Goal: Information Seeking & Learning: Learn about a topic

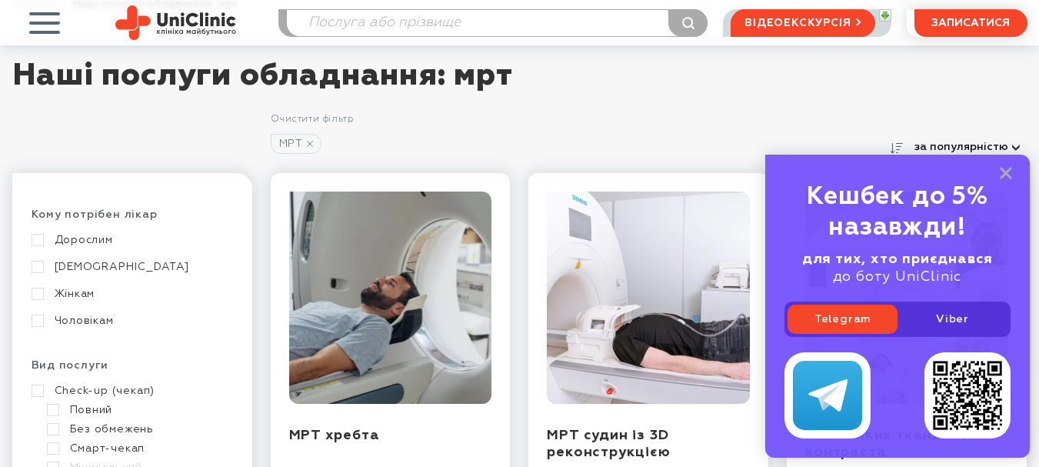
scroll to position [77, 0]
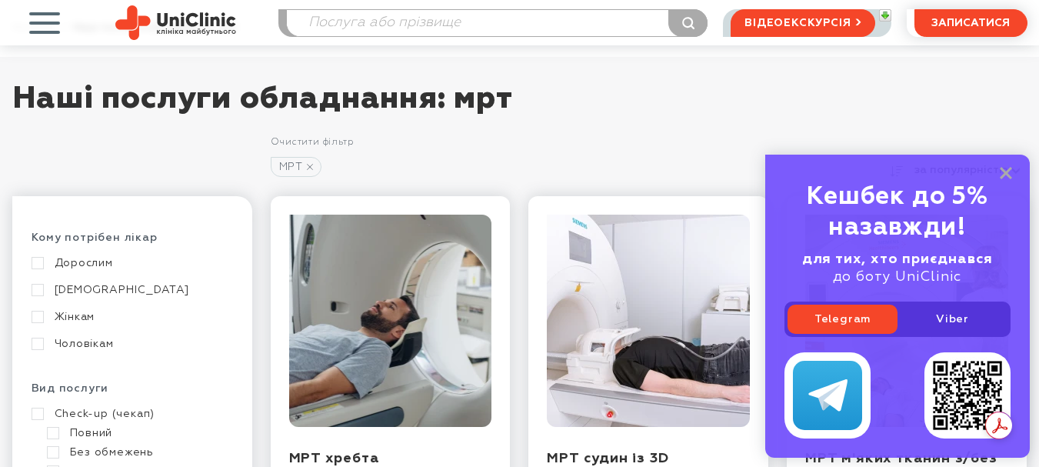
click at [38, 318] on link "Жінкам" at bounding box center [131, 317] width 198 height 14
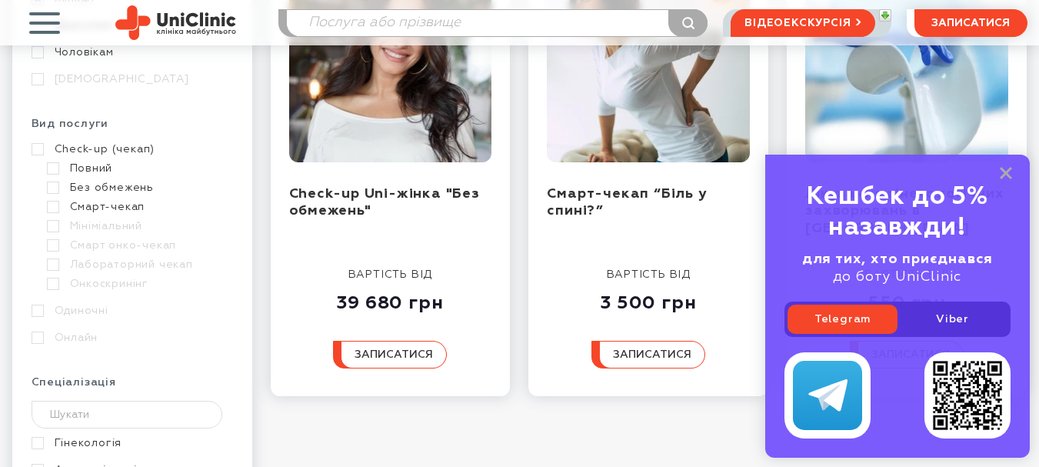
scroll to position [231, 0]
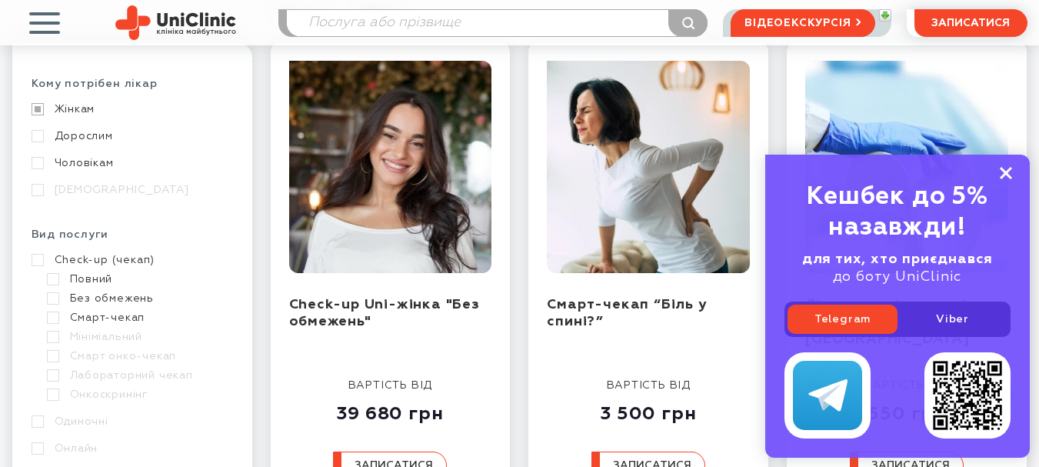
click at [1006, 170] on icon at bounding box center [1006, 173] width 12 height 13
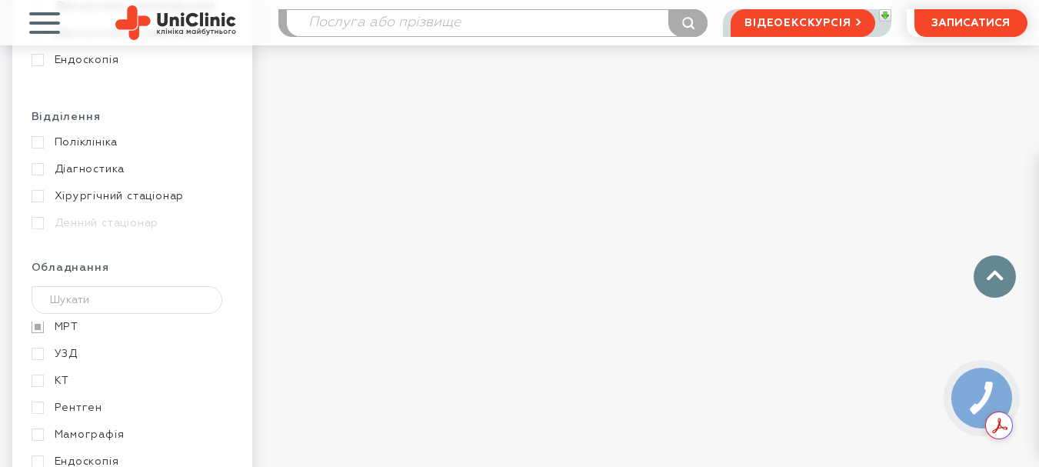
scroll to position [0, 0]
click at [37, 325] on link "МРТ" at bounding box center [131, 328] width 198 height 14
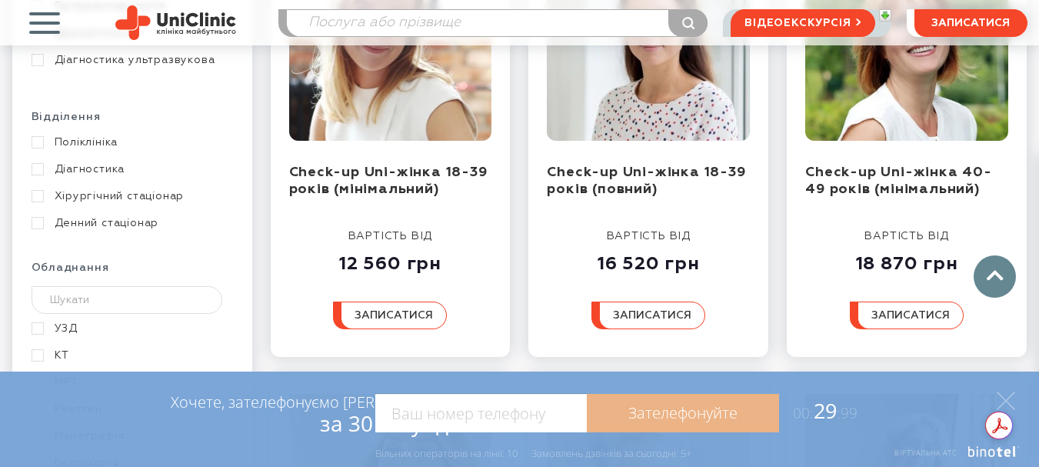
click at [37, 329] on link "УЗД" at bounding box center [131, 328] width 198 height 14
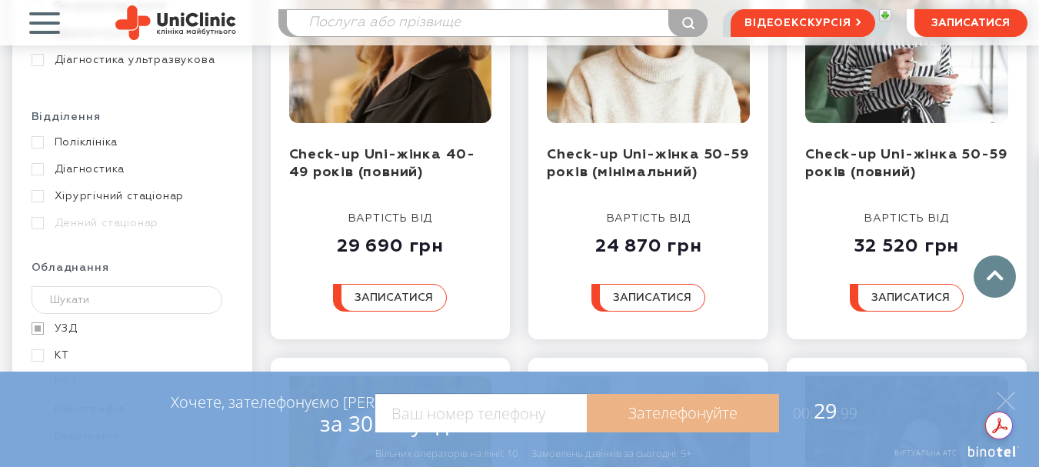
click at [37, 328] on link "УЗД" at bounding box center [131, 328] width 198 height 14
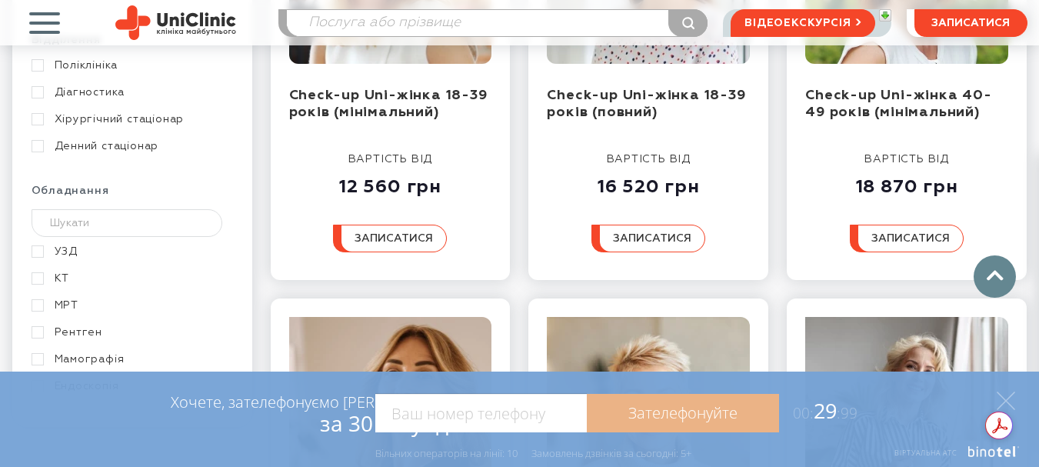
scroll to position [28, 0]
click at [39, 280] on link "МРТ" at bounding box center [131, 278] width 198 height 14
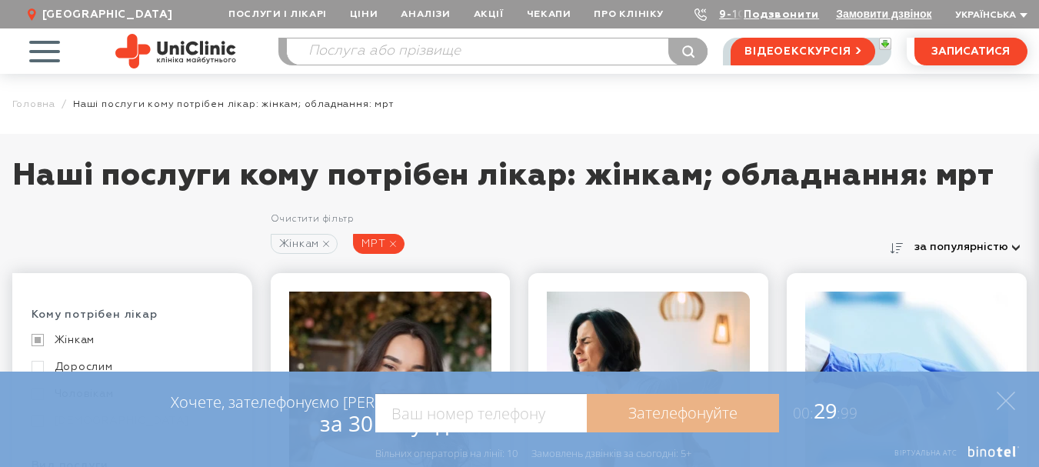
click at [44, 51] on span "button" at bounding box center [44, 51] width 64 height 64
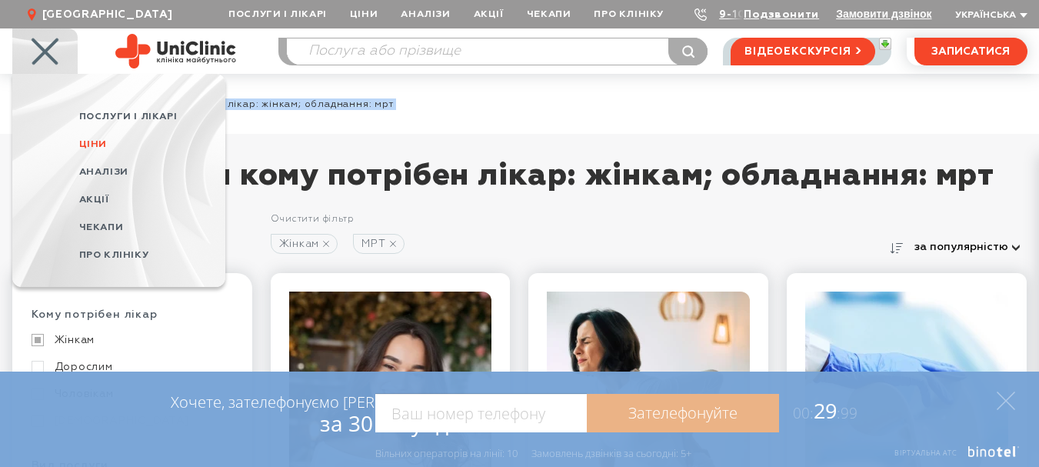
click at [95, 143] on span "Ціни" at bounding box center [93, 144] width 28 height 10
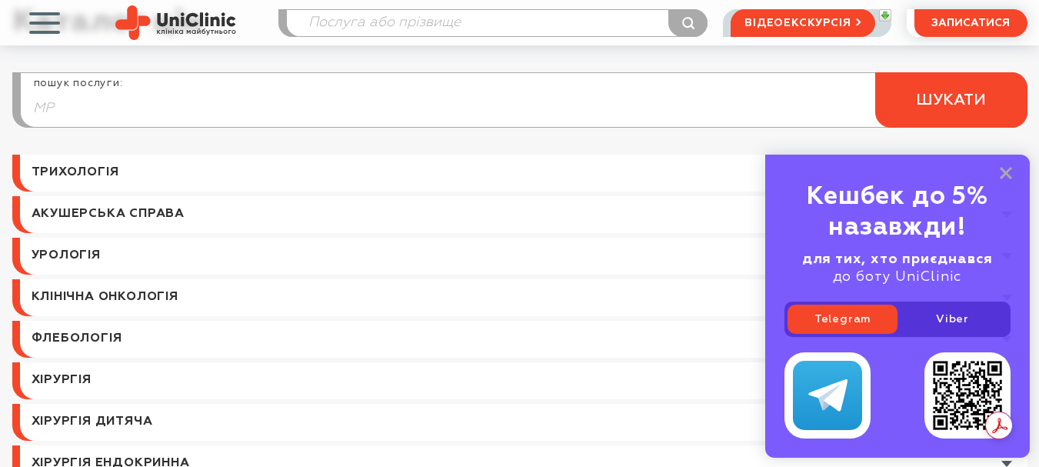
type input "МРТ"
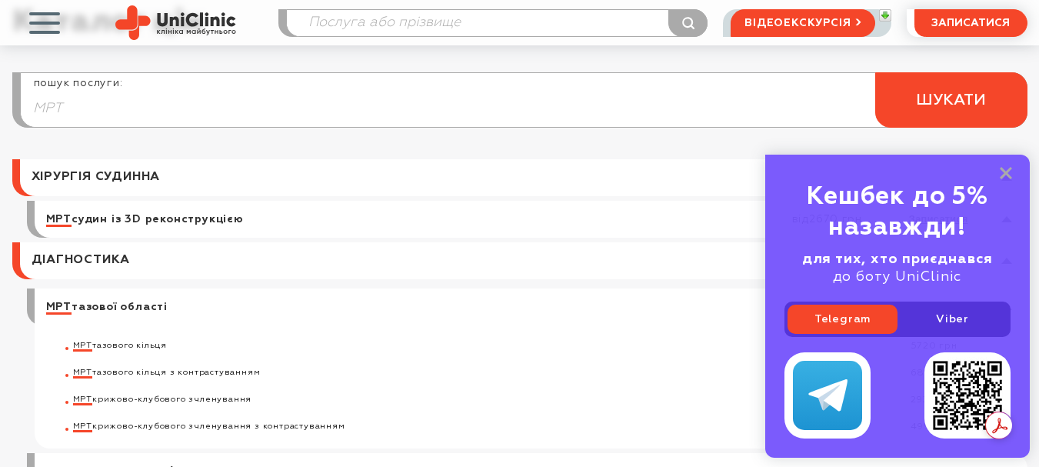
click at [54, 107] on input "МРТ" at bounding box center [524, 108] width 1006 height 37
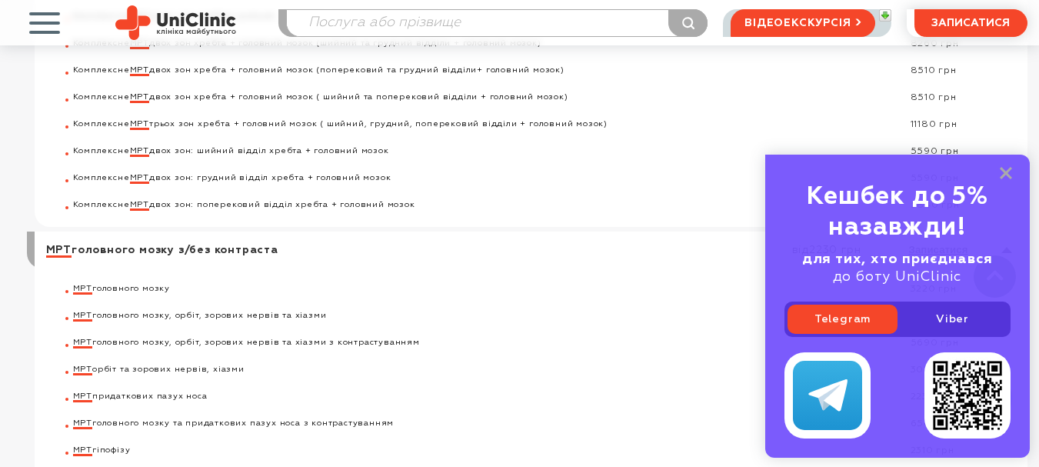
scroll to position [1999, 0]
